Goal: Information Seeking & Learning: Find specific fact

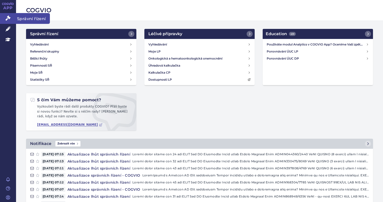
click at [6, 19] on icon at bounding box center [8, 18] width 5 height 5
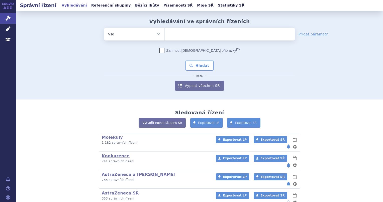
click at [180, 32] on ul at bounding box center [230, 33] width 130 height 11
click at [165, 32] on select at bounding box center [164, 34] width 0 height 13
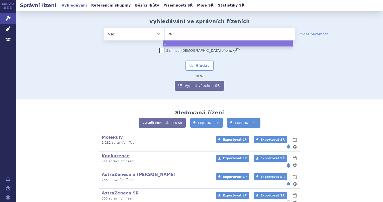
type input "zej"
type input "zeju"
type input "zejul"
type input "[MEDICAL_DATA]"
select select "[MEDICAL_DATA]"
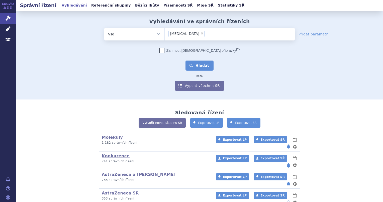
click at [197, 66] on button "Hledat" at bounding box center [200, 65] width 28 height 10
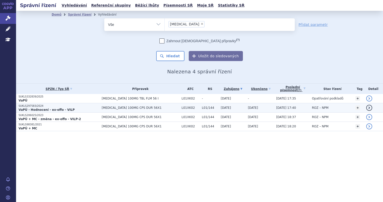
click at [87, 110] on p "VaPÚ - Hodnocení - ex-offo - VILP" at bounding box center [59, 110] width 81 height 4
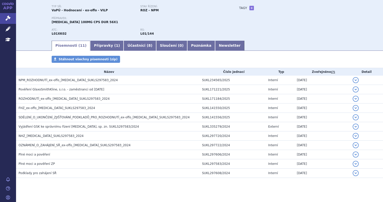
scroll to position [42, 0]
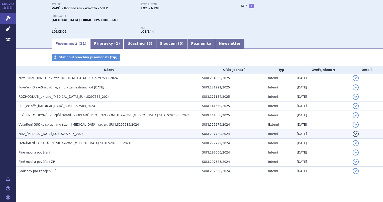
click at [80, 135] on h3 "NHZ_ZEJULA_SUKLS297583_2024" at bounding box center [109, 133] width 181 height 5
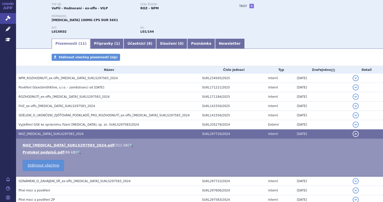
click at [129, 145] on link "🔍" at bounding box center [131, 145] width 4 height 4
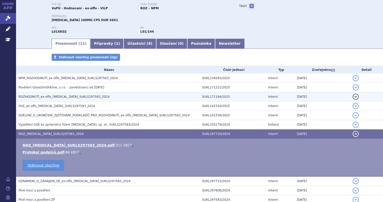
click at [49, 95] on span "ROZHODNUTÍ_ex-offo_ZEJULA_SUKLS297583_2024" at bounding box center [64, 97] width 91 height 4
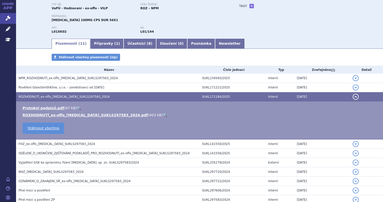
click at [163, 114] on link "🔍" at bounding box center [165, 115] width 4 height 4
